Goal: Complete application form

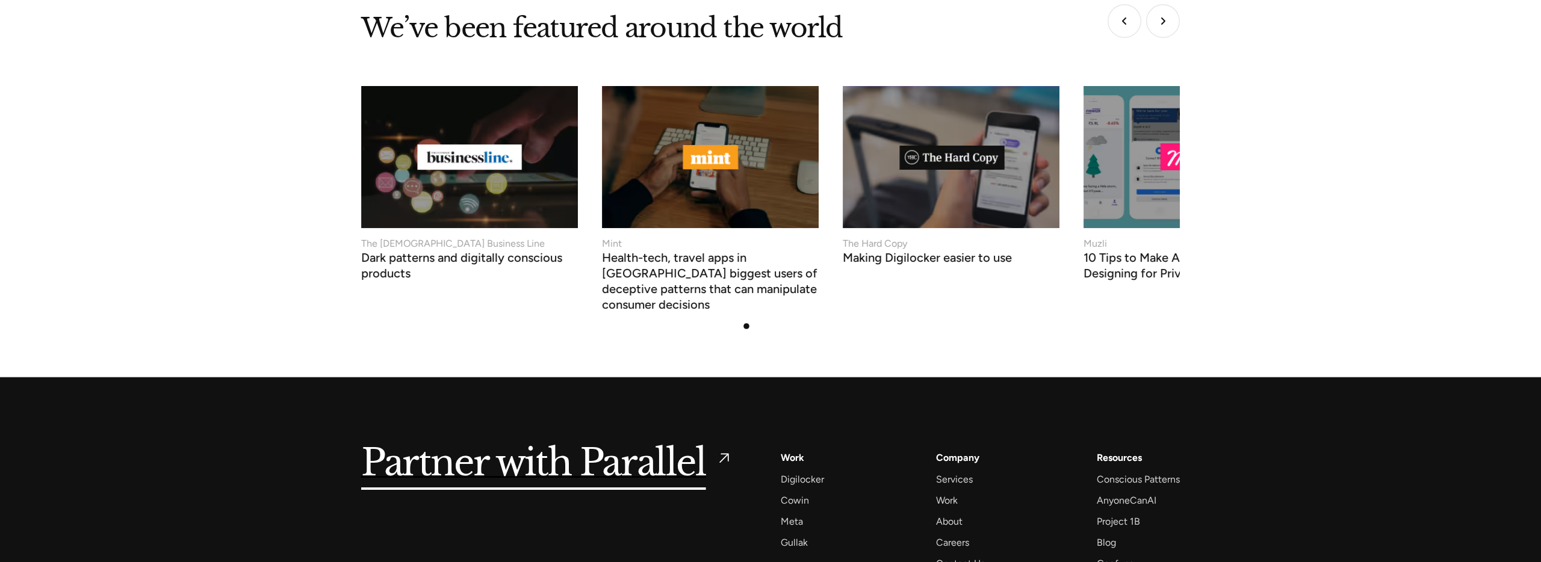
scroll to position [4611, 0]
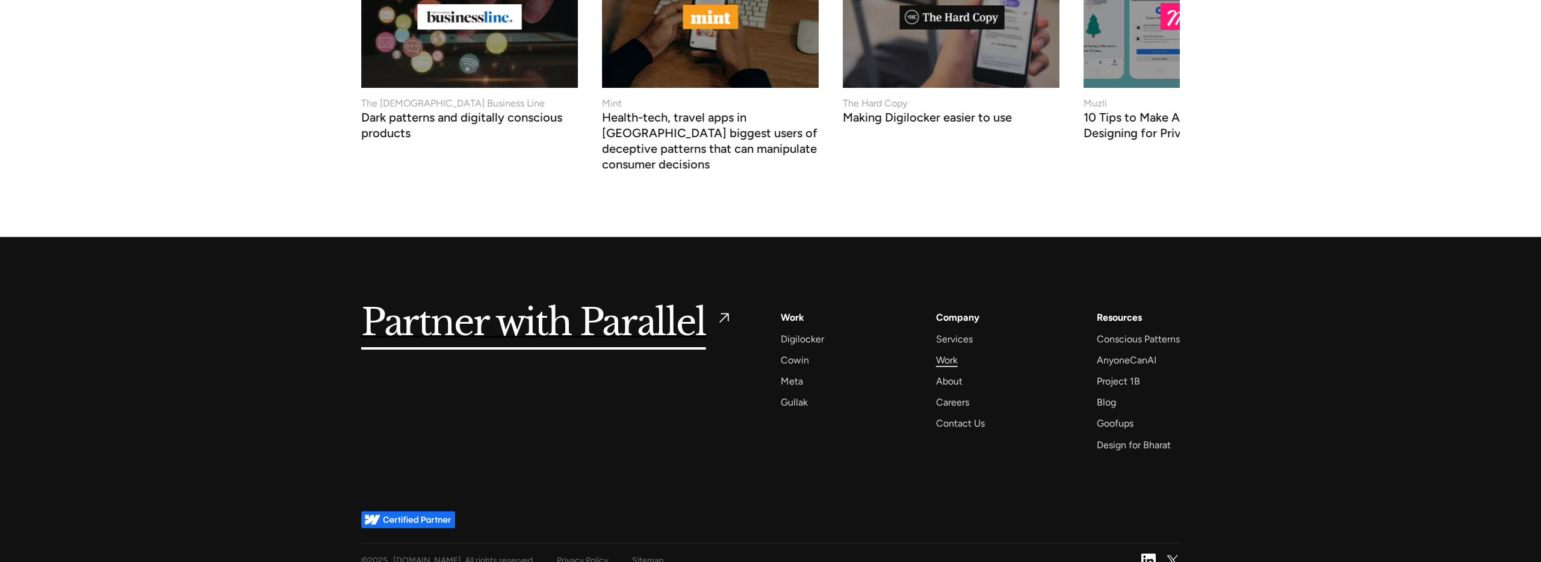
click at [941, 352] on div "Work" at bounding box center [947, 360] width 22 height 16
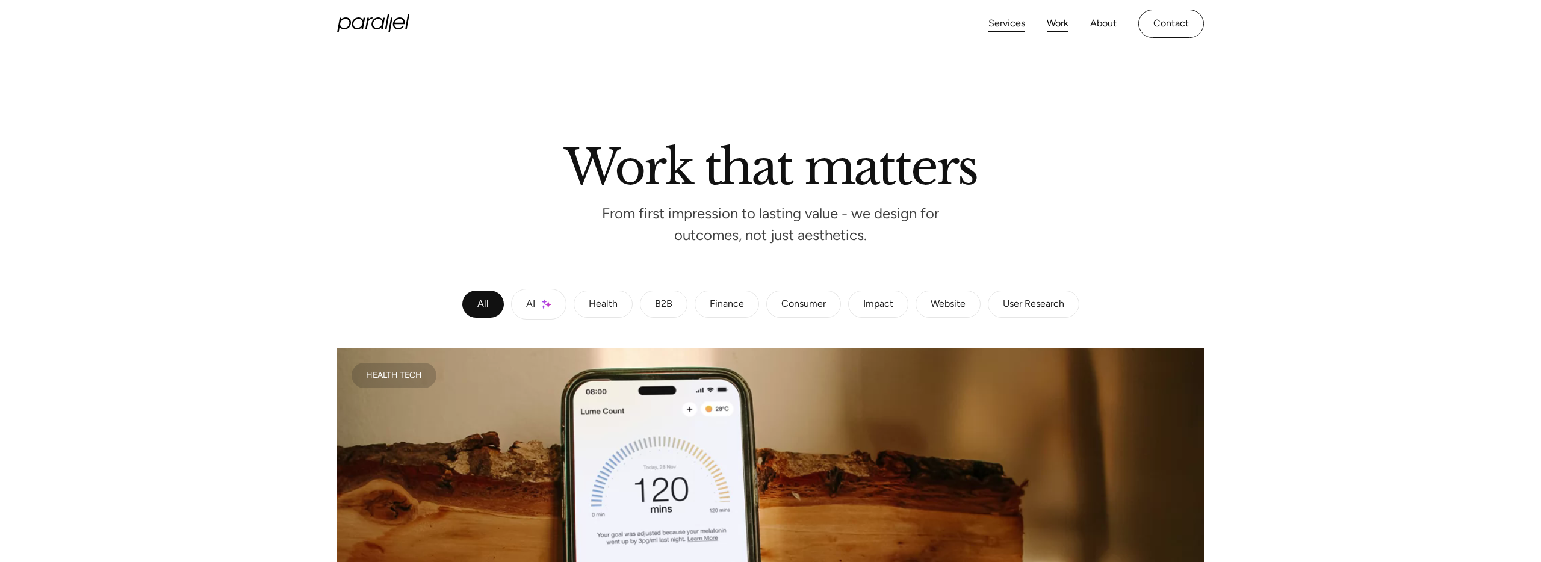
click at [989, 24] on link "Services" at bounding box center [1006, 23] width 37 height 17
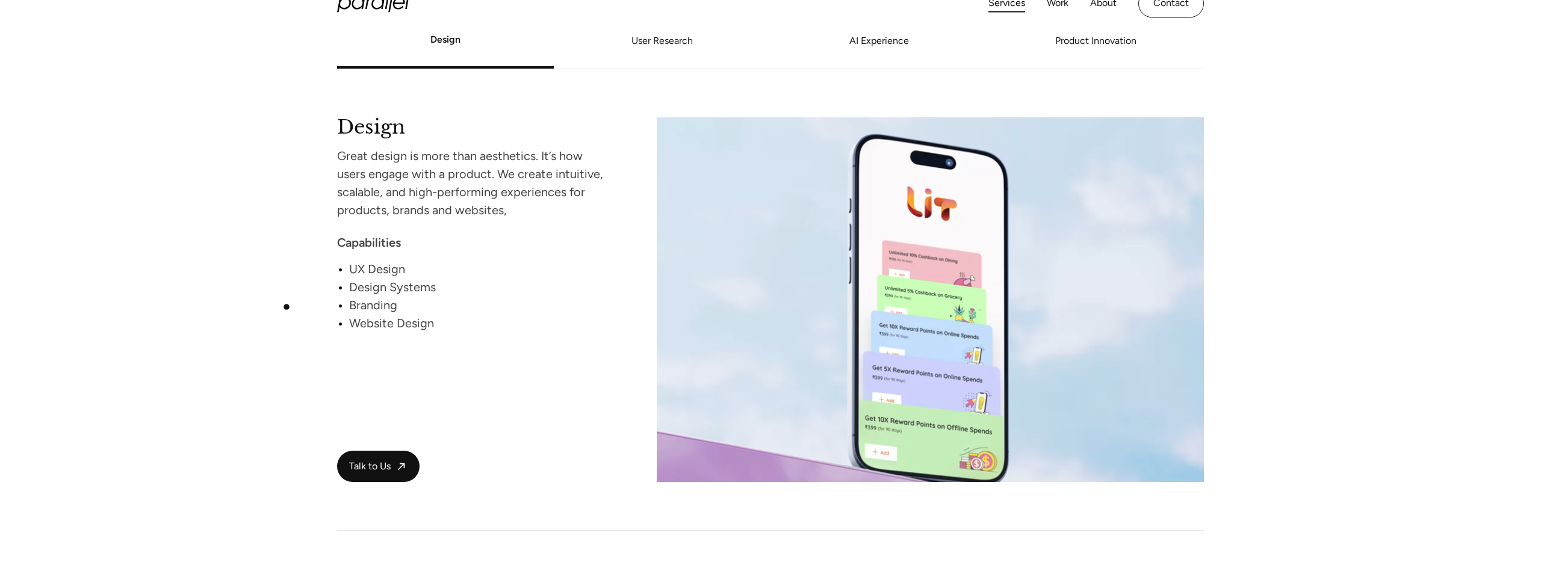
scroll to position [1044, 0]
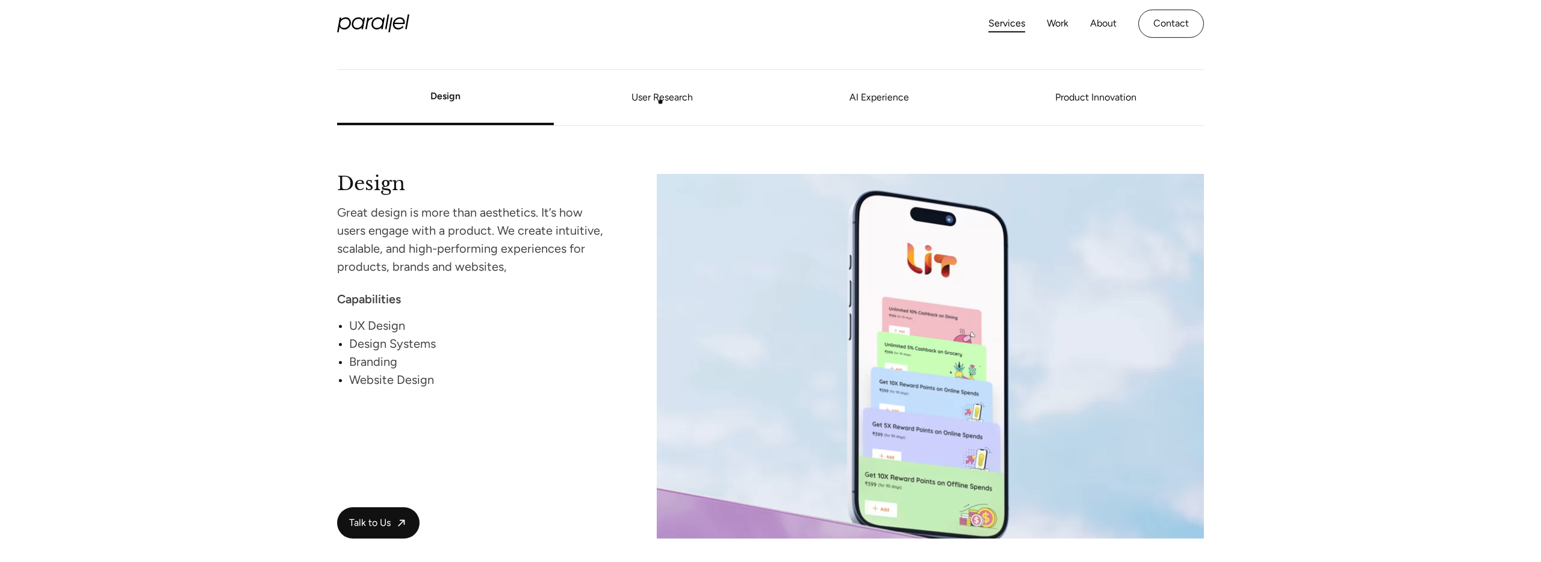
click at [664, 99] on link "User Research" at bounding box center [662, 97] width 217 height 7
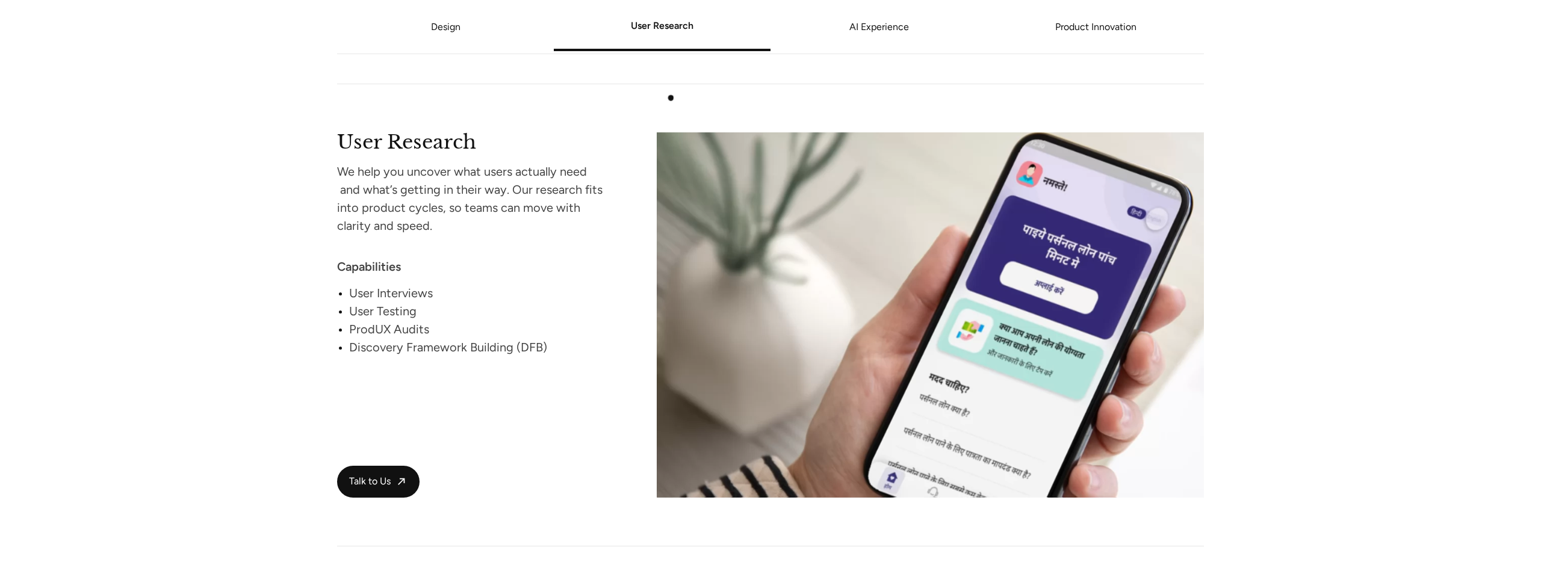
scroll to position [1548, 0]
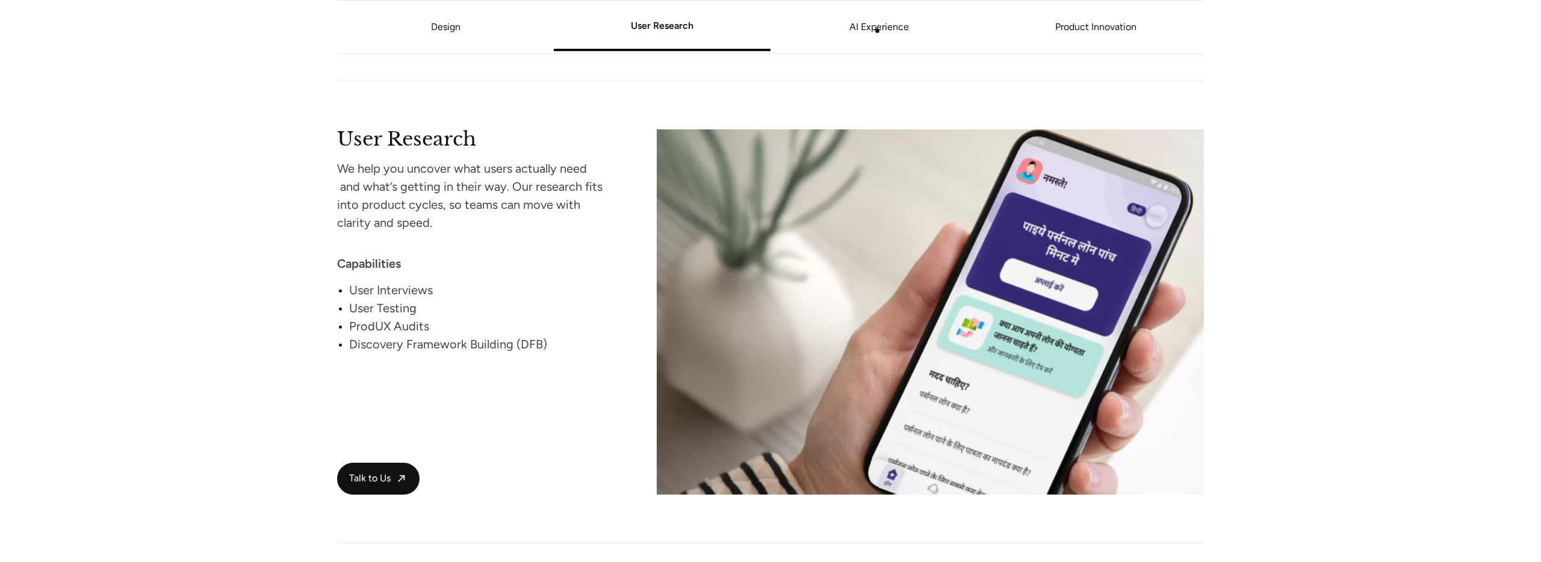
click at [877, 30] on link "AI Experience" at bounding box center [878, 26] width 217 height 7
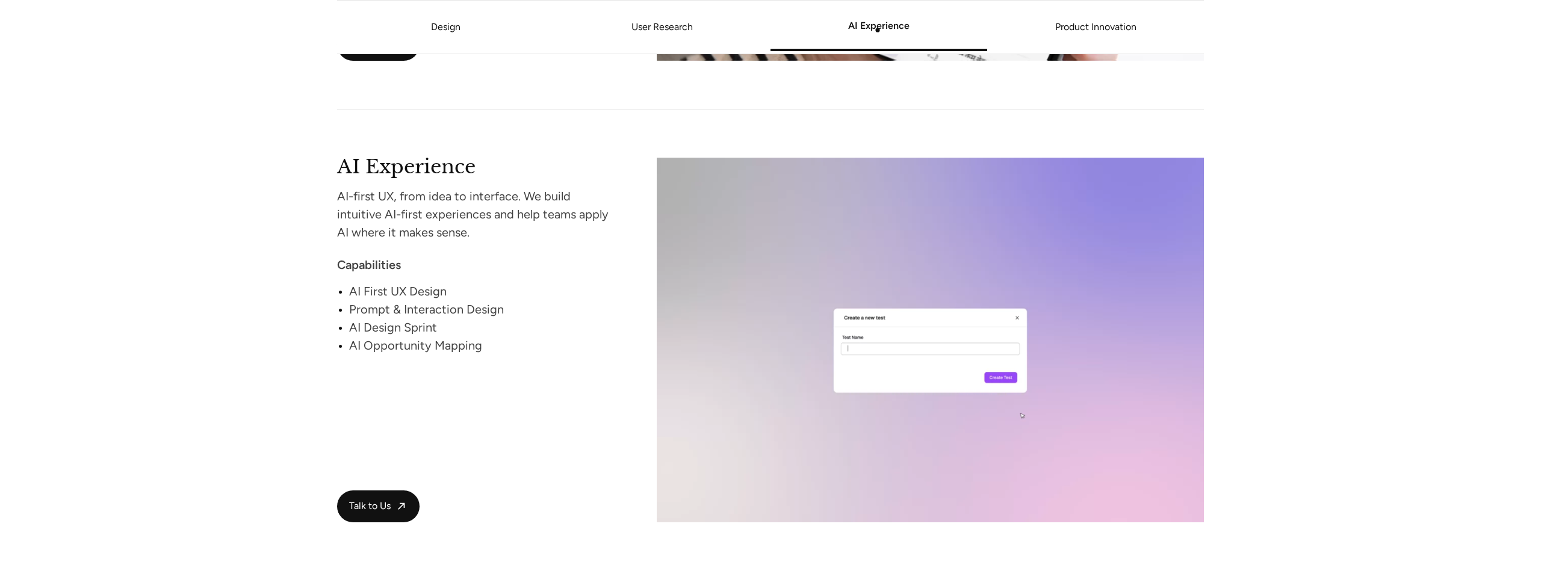
scroll to position [2008, 0]
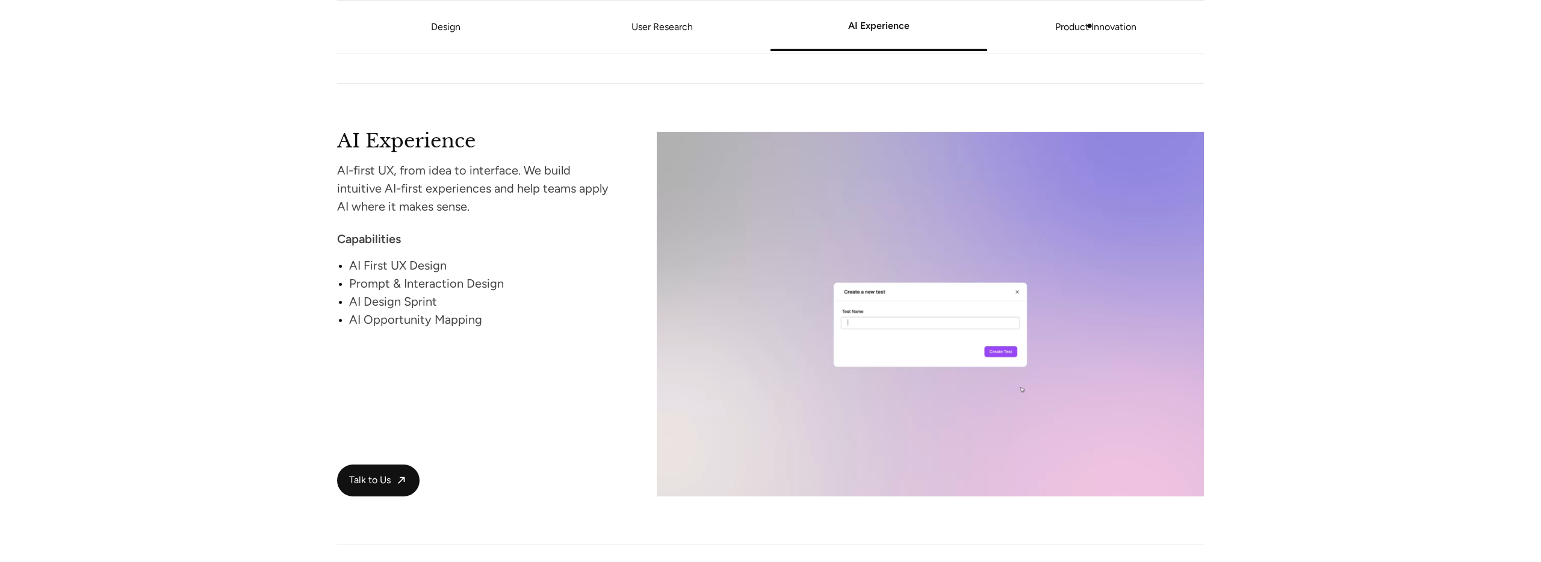
click at [1090, 26] on link "Product Innovation" at bounding box center [1095, 26] width 217 height 7
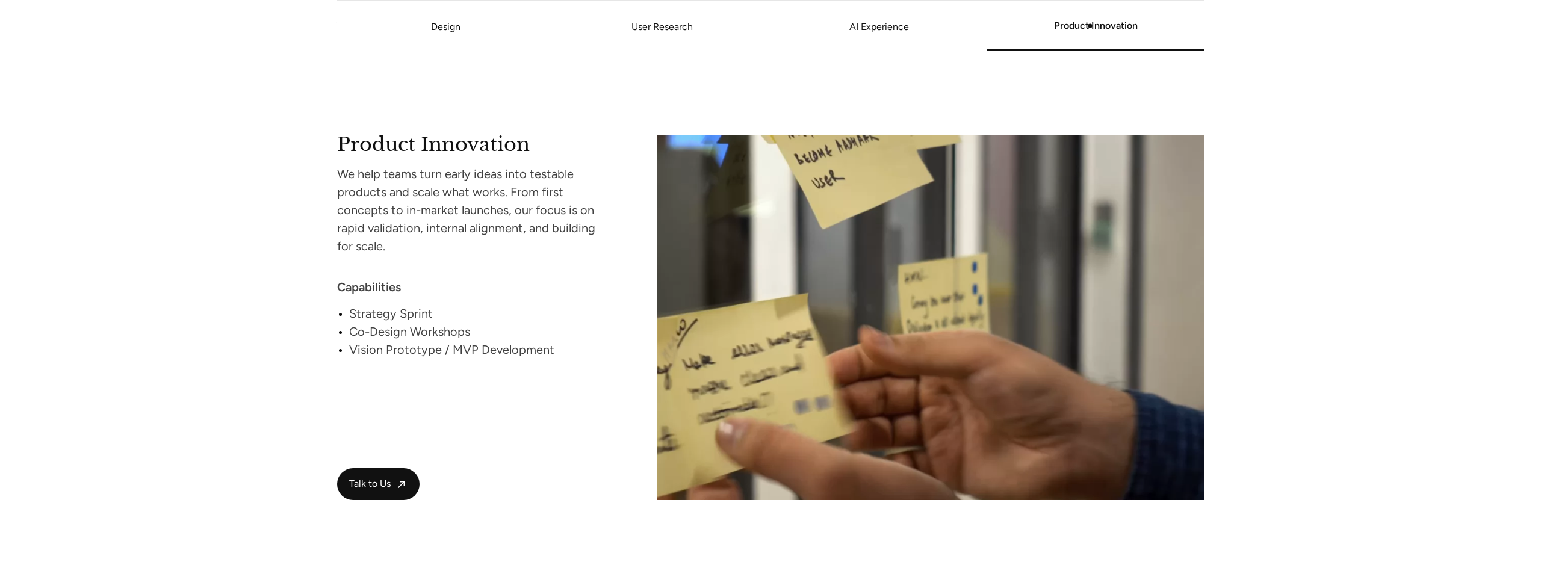
scroll to position [2469, 0]
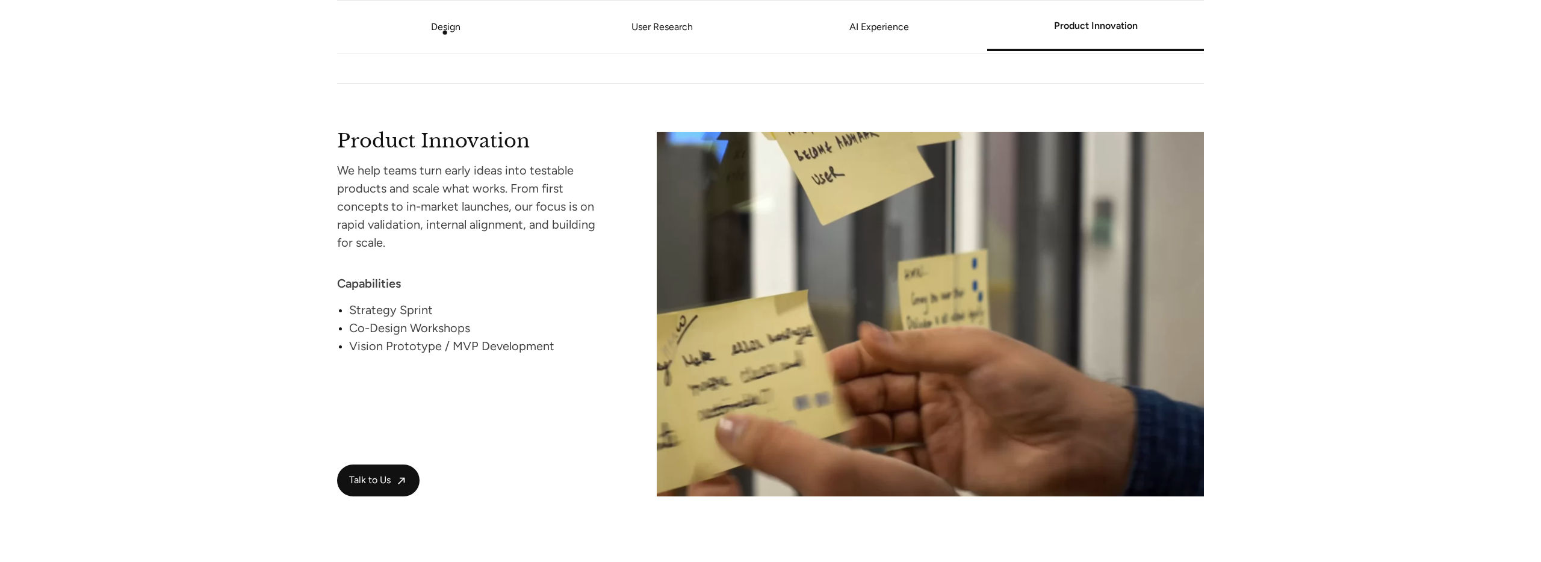
click at [444, 31] on link "Design" at bounding box center [445, 26] width 29 height 11
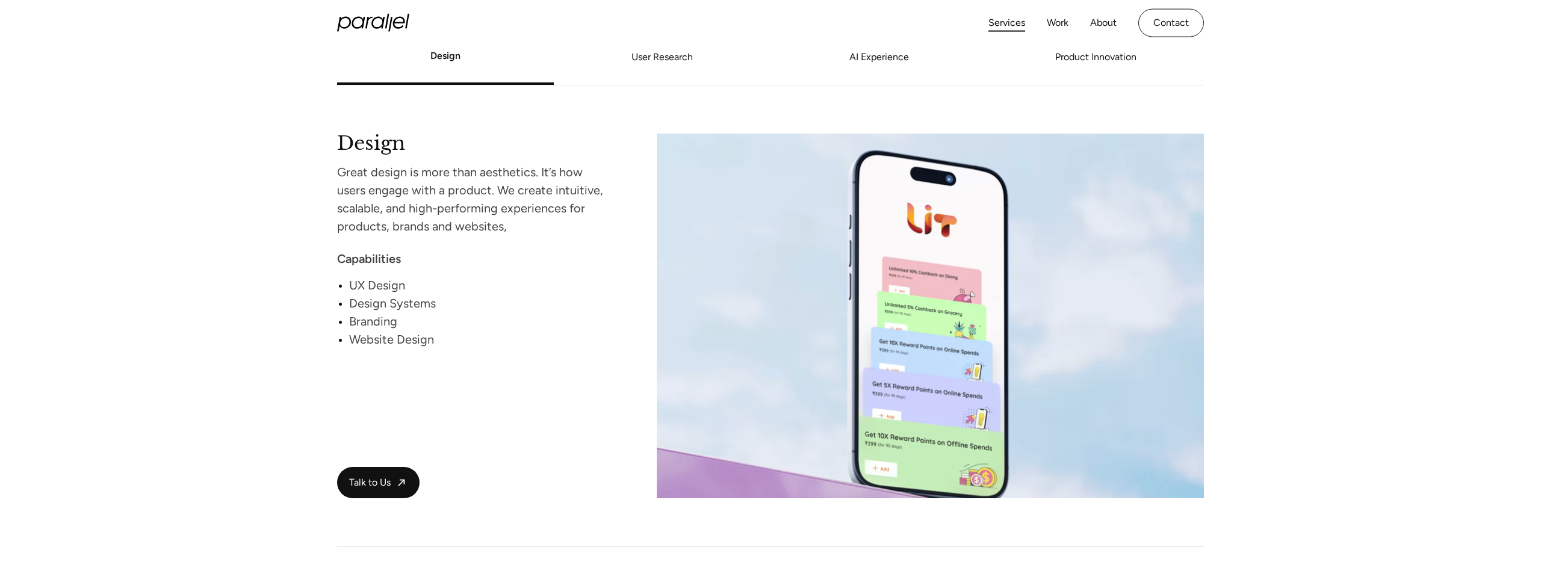
scroll to position [1084, 0]
click at [381, 489] on span "Talk to Us" at bounding box center [370, 483] width 42 height 13
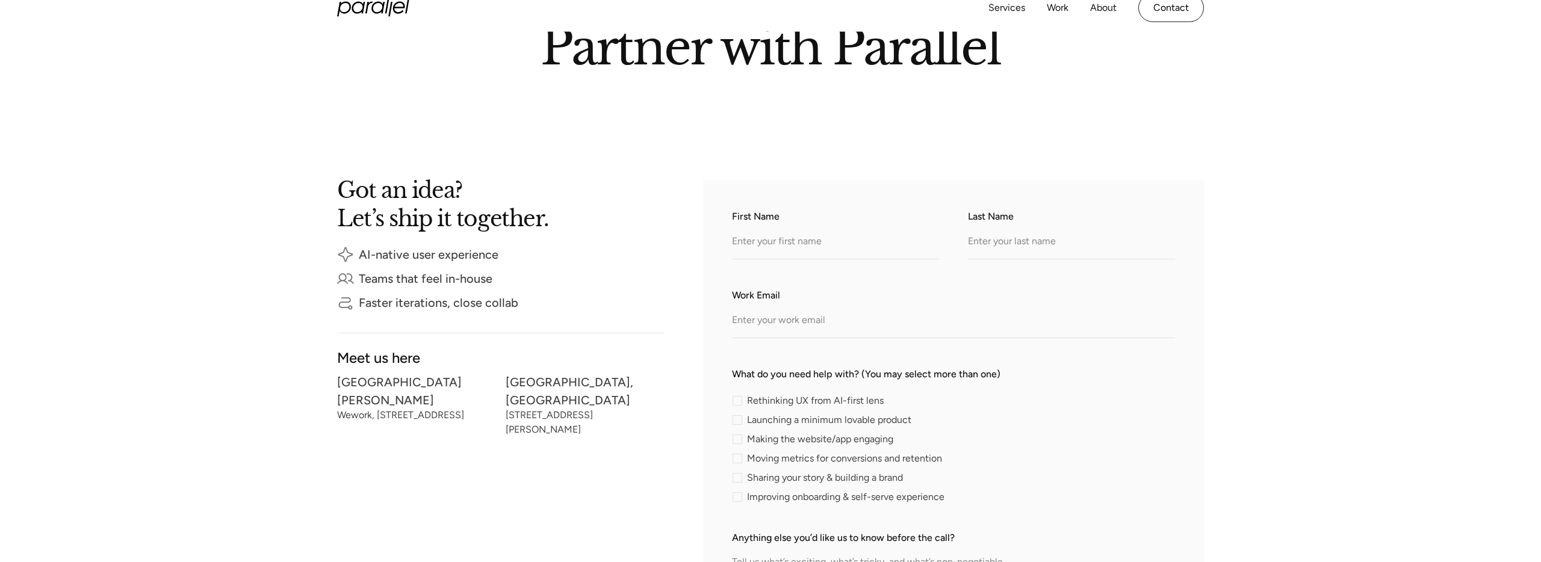
scroll to position [278, 0]
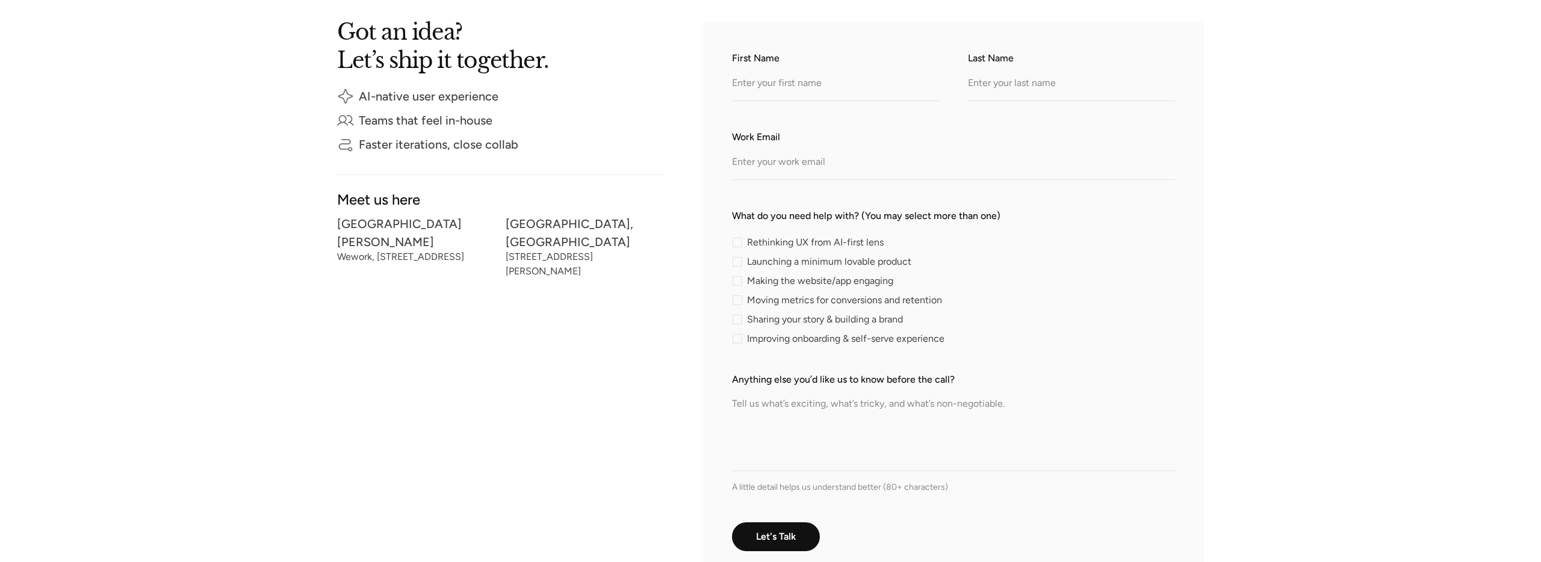
click at [737, 280] on div "contact-form" at bounding box center [737, 281] width 10 height 10
click at [737, 280] on input "Making the website/app engaging" at bounding box center [736, 281] width 8 height 8
checkbox input "true"
click at [737, 300] on div "contact-form" at bounding box center [737, 300] width 10 height 10
click at [737, 300] on input "Moving metrics for conversions and retention" at bounding box center [736, 300] width 8 height 8
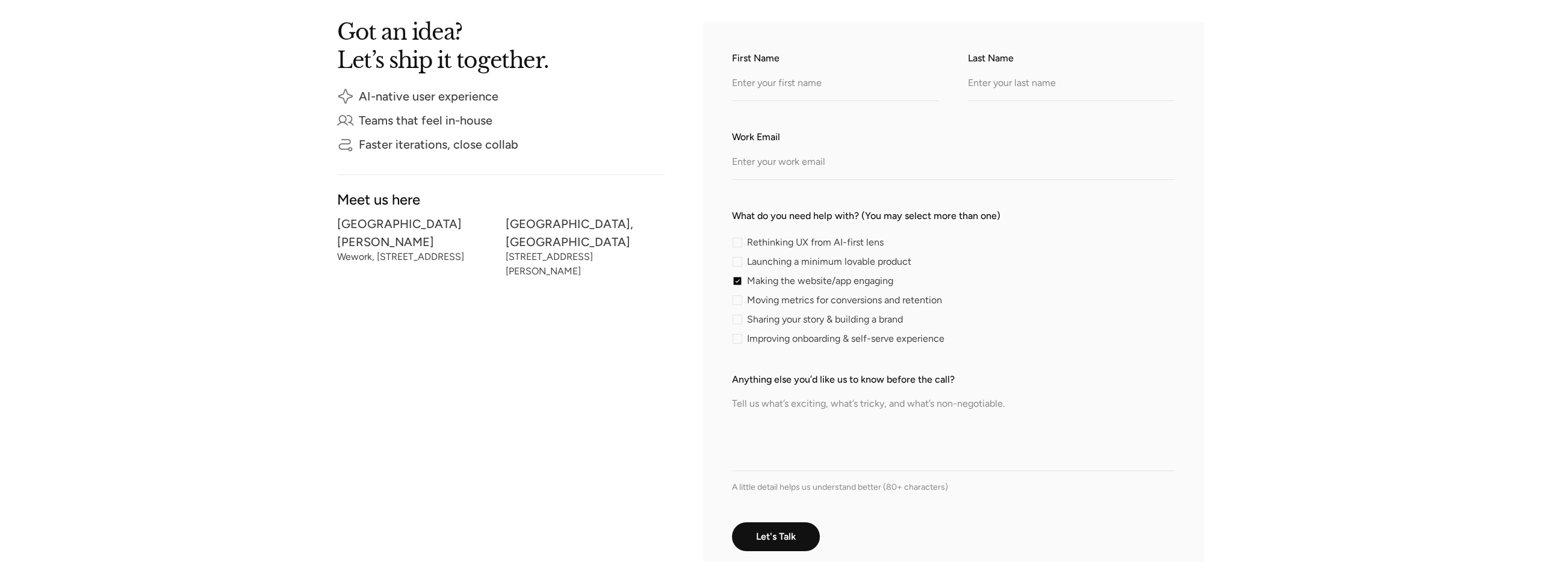
checkbox input "true"
click at [739, 321] on div "contact-form" at bounding box center [737, 320] width 10 height 10
click at [739, 321] on input "Sharing your story & building a brand" at bounding box center [736, 319] width 8 height 8
checkbox input "true"
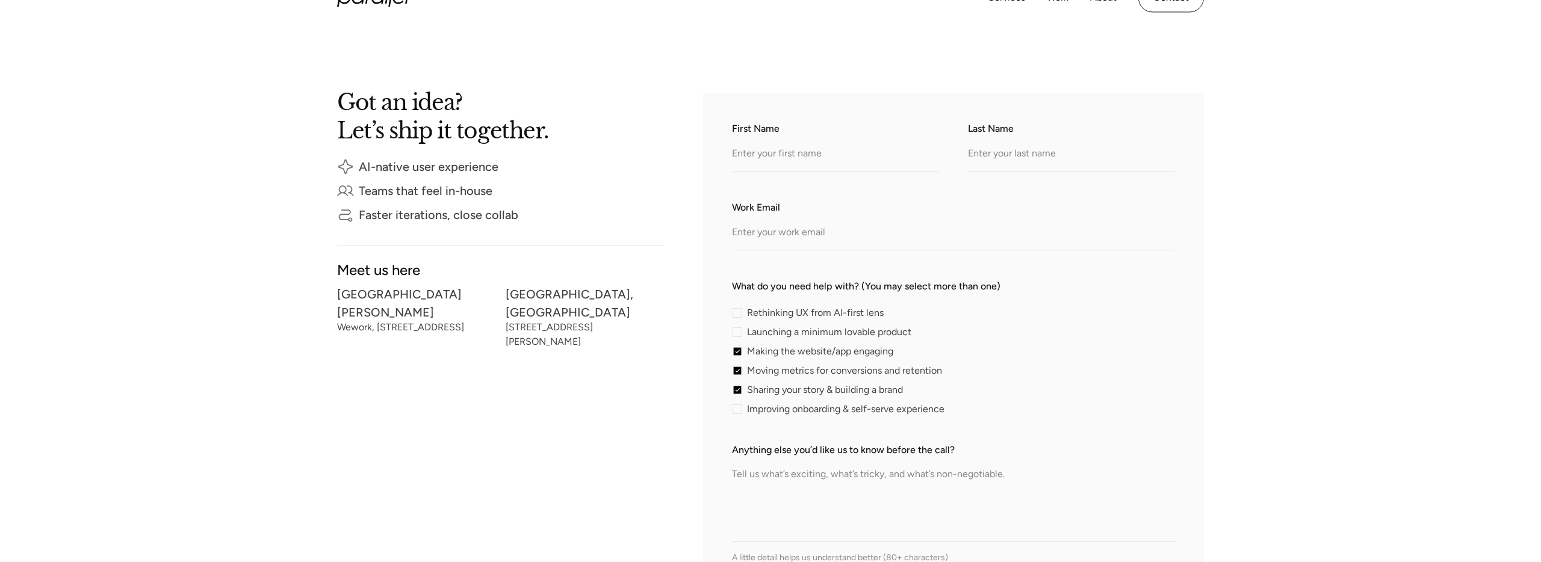
scroll to position [191, 0]
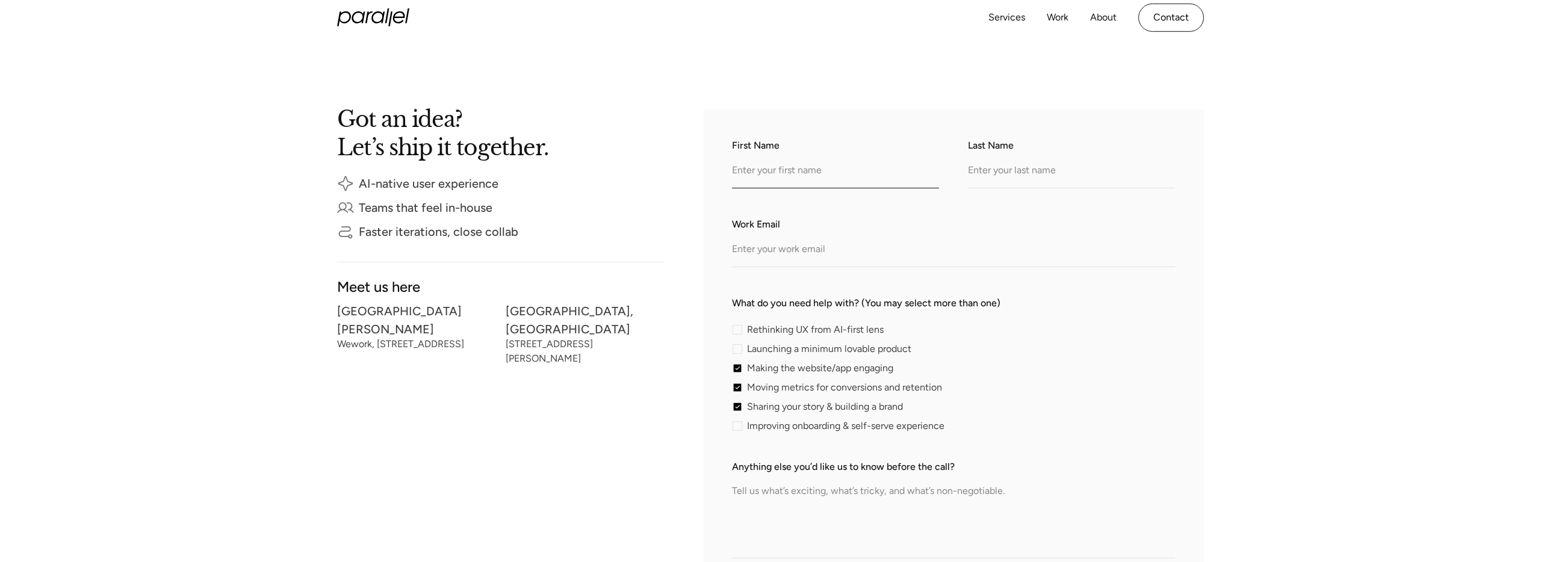
click at [782, 155] on input "First Name" at bounding box center [835, 171] width 207 height 33
type input "abhijit"
type input "singh"
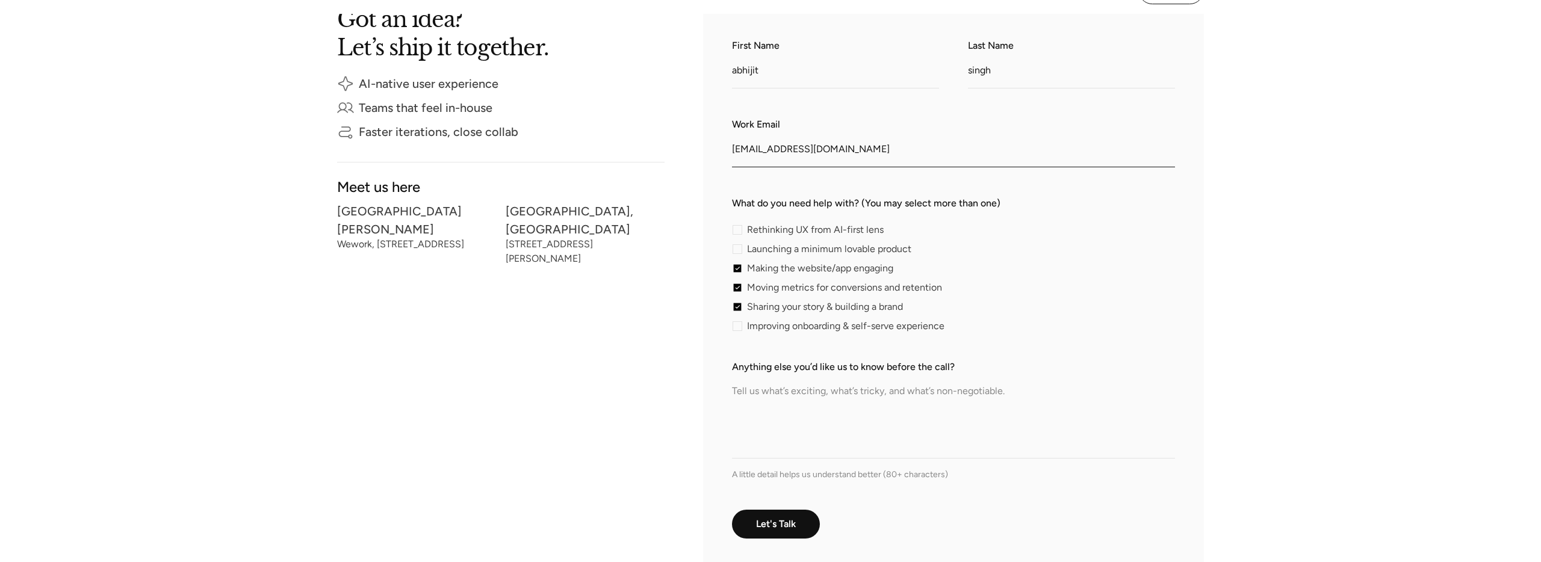
scroll to position [292, 0]
type input "[EMAIL_ADDRESS][DOMAIN_NAME]"
click at [779, 447] on textarea "Anything else you’d like us to know before the call?" at bounding box center [953, 415] width 443 height 84
